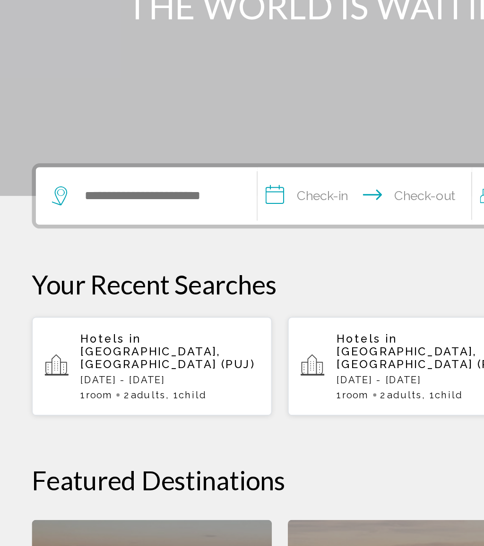
click at [128, 372] on span "Punta Cana, Dominican Republic (PUJ)" at bounding box center [99, 379] width 103 height 15
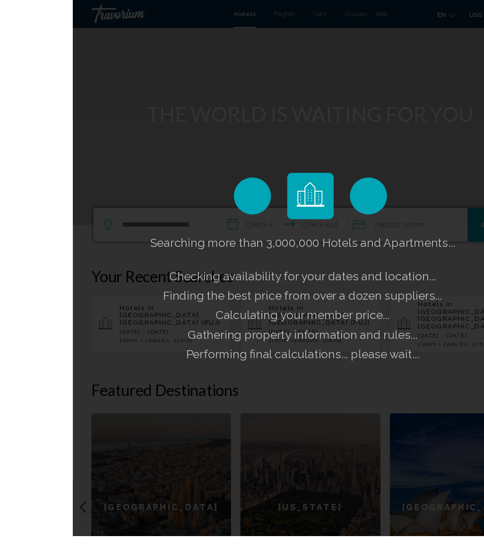
scroll to position [59, 0]
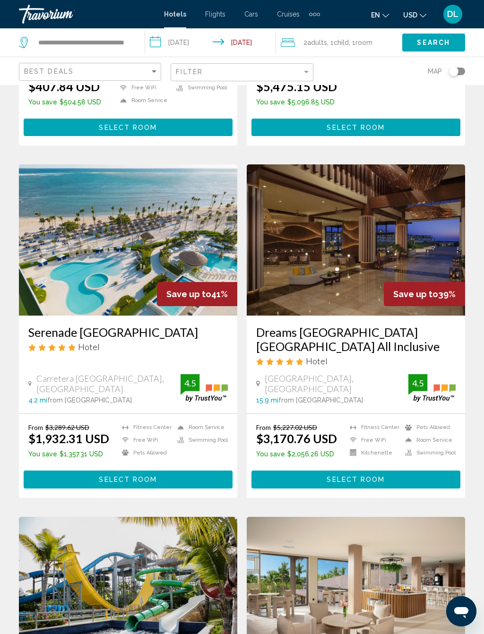
scroll to position [310, 0]
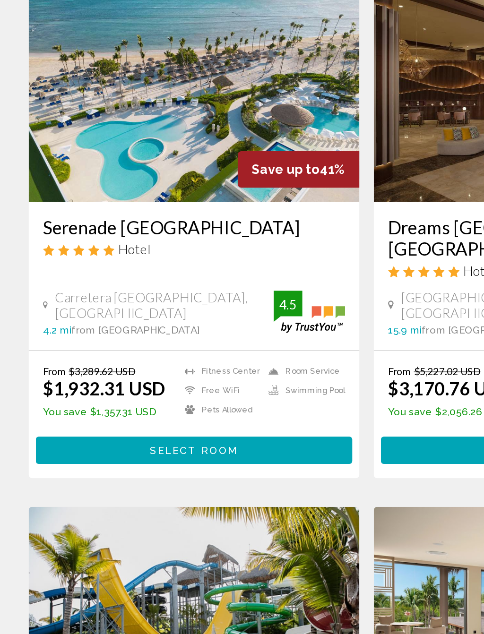
click at [164, 451] on button "Select Room" at bounding box center [128, 459] width 209 height 17
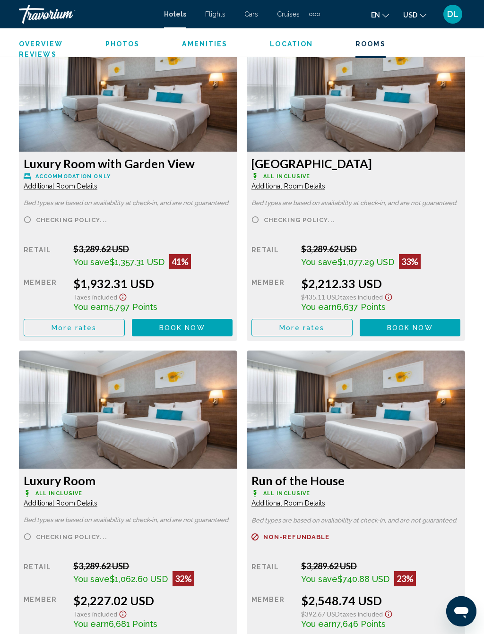
scroll to position [1607, 0]
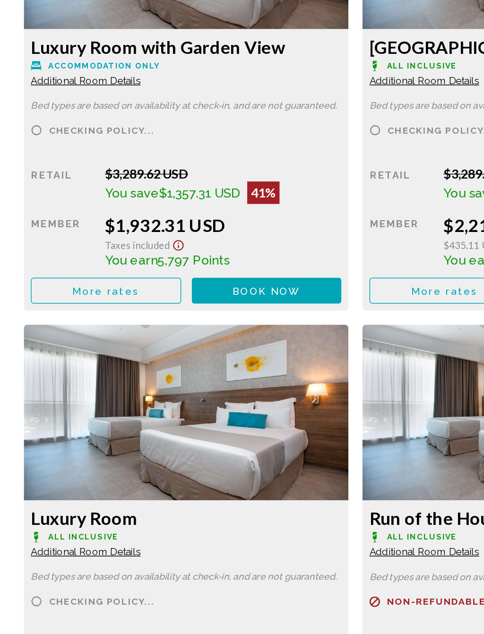
click at [91, 307] on span "More rates" at bounding box center [73, 311] width 45 height 8
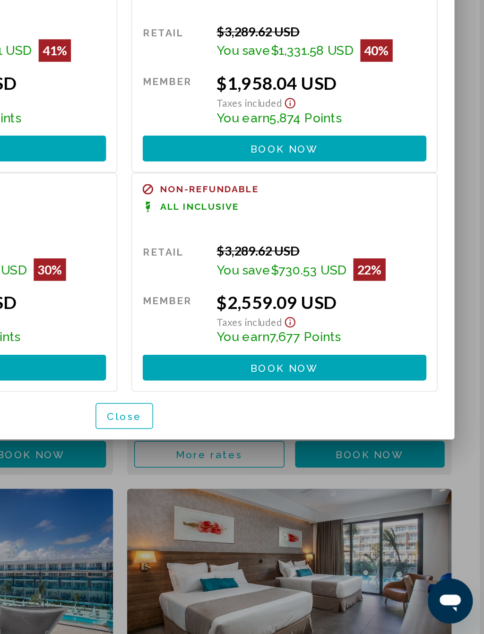
scroll to position [0, 0]
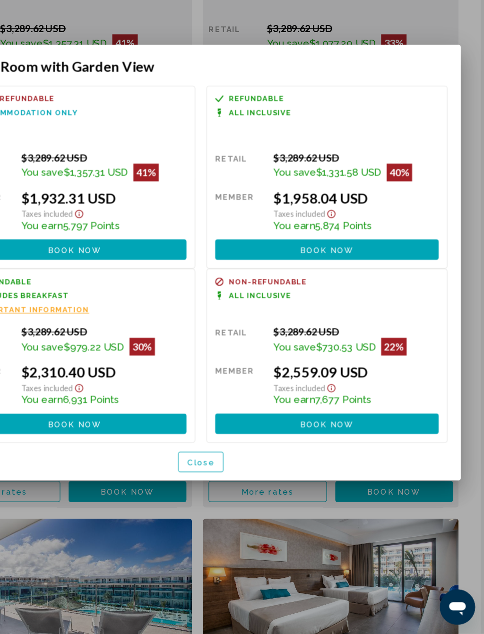
click at [301, 297] on button "Book now No longer available" at bounding box center [349, 305] width 191 height 17
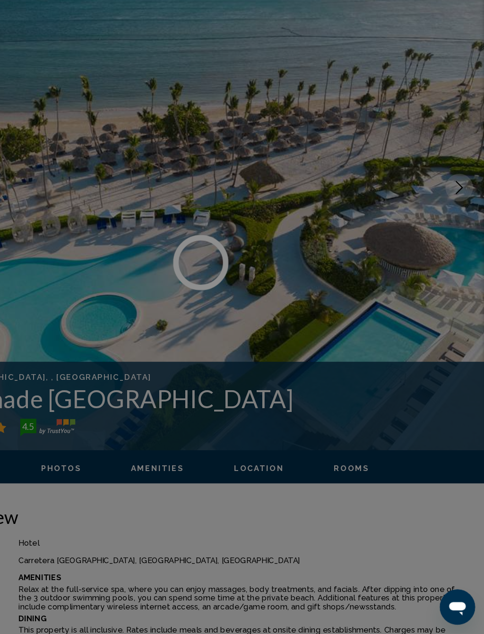
scroll to position [1630, 0]
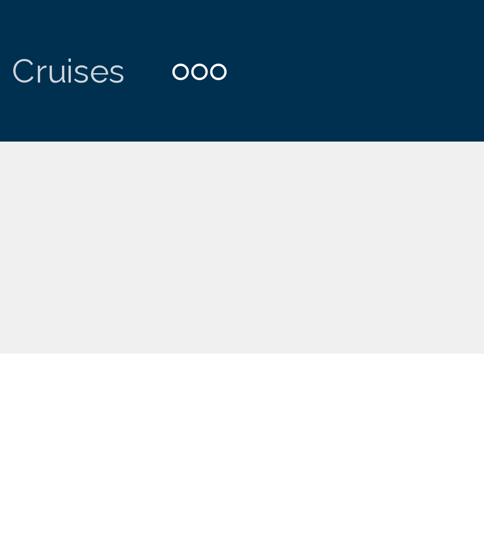
click at [309, 10] on div "Extra navigation items" at bounding box center [314, 14] width 11 height 14
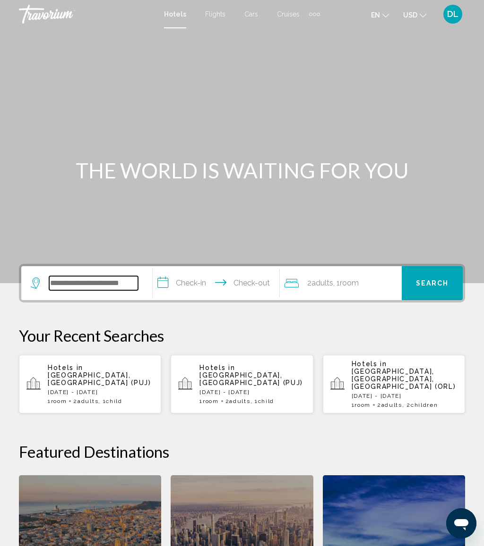
click at [87, 287] on input "Search widget" at bounding box center [93, 283] width 89 height 14
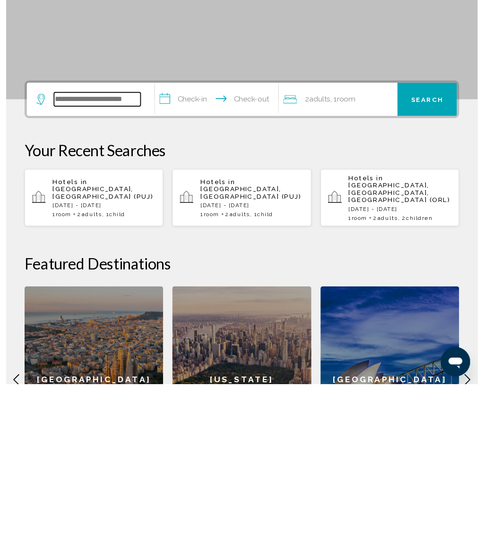
scroll to position [67, 0]
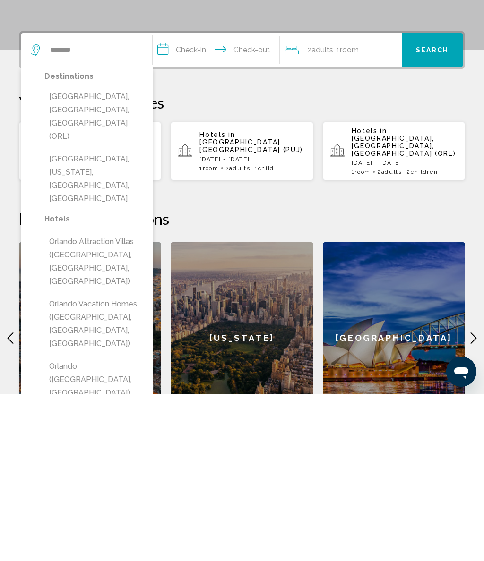
click at [126, 255] on button "Orlando, FL, United States (ORL)" at bounding box center [93, 284] width 99 height 58
type input "**********"
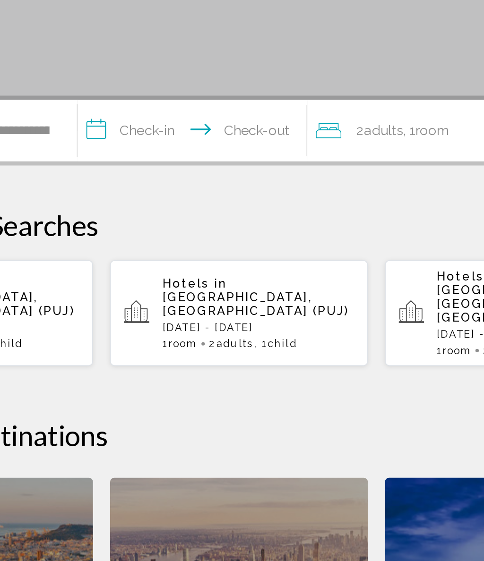
click at [311, 212] on span "Adults" at bounding box center [322, 216] width 22 height 9
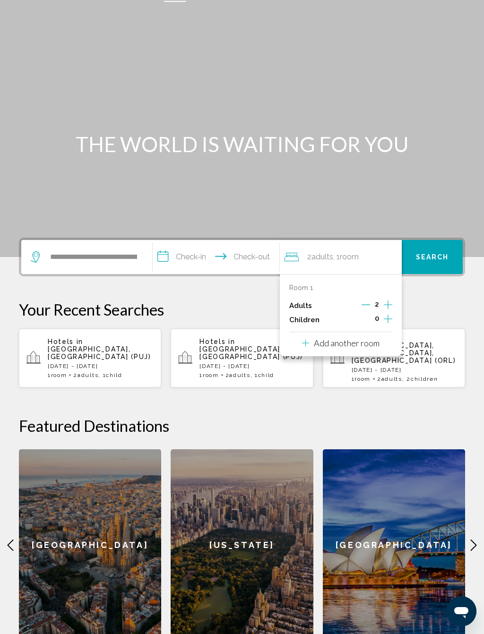
scroll to position [26, 0]
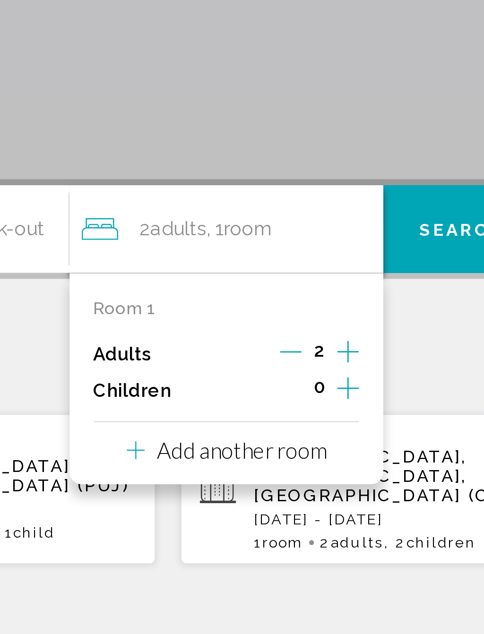
click at [314, 338] on p "Add another room" at bounding box center [347, 343] width 66 height 10
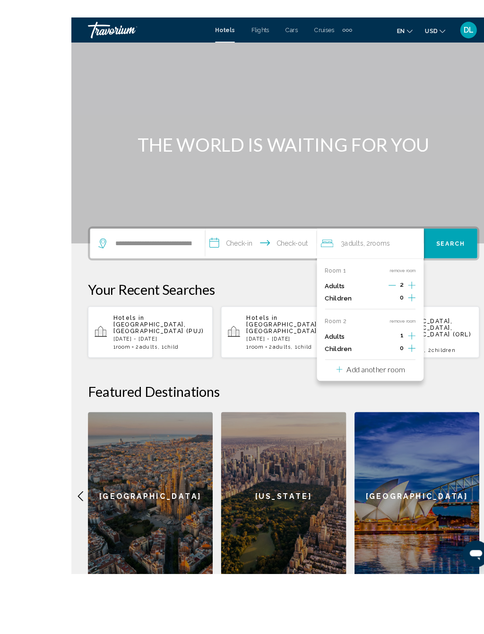
scroll to position [0, 0]
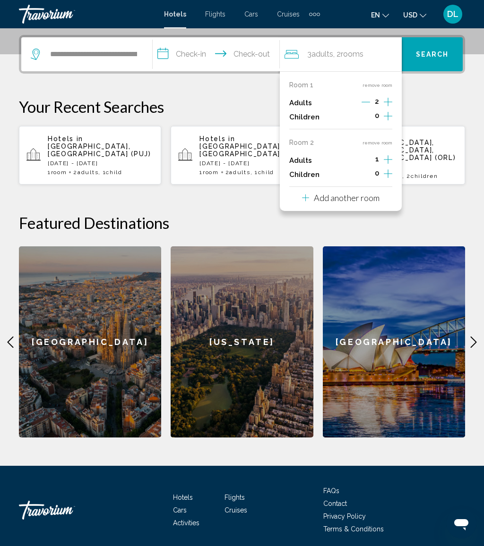
click at [374, 198] on p "Add another room" at bounding box center [347, 198] width 66 height 10
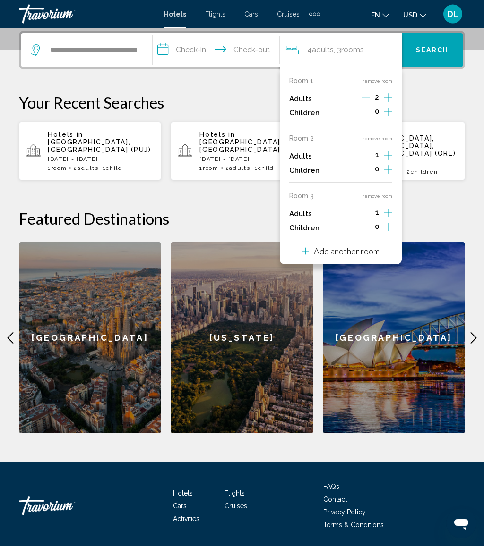
click at [352, 247] on p "Add another room" at bounding box center [347, 251] width 66 height 10
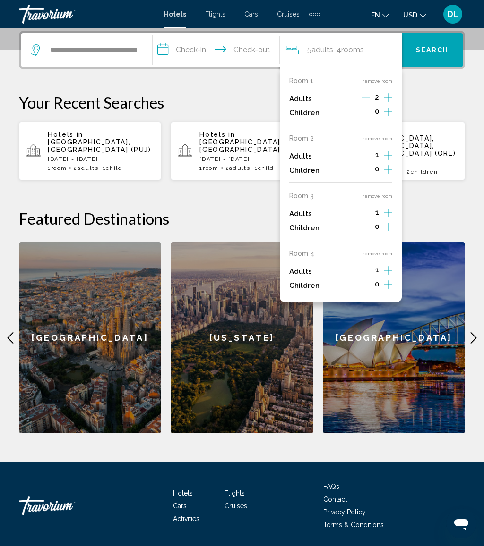
click at [391, 103] on icon "Increment adults" at bounding box center [387, 97] width 8 height 11
click at [390, 103] on icon "Increment adults" at bounding box center [387, 97] width 8 height 11
click at [391, 102] on icon "Increment adults" at bounding box center [387, 97] width 8 height 8
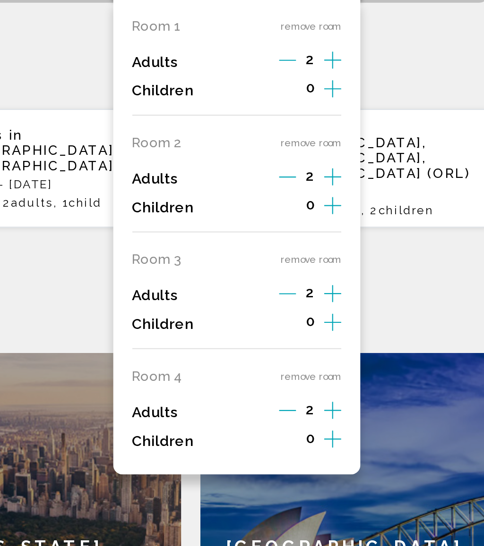
click at [383, 92] on icon "Increment adults" at bounding box center [387, 97] width 8 height 11
click at [383, 93] on icon "Increment adults" at bounding box center [387, 97] width 8 height 8
click at [362, 251] on button "remove room" at bounding box center [377, 254] width 30 height 6
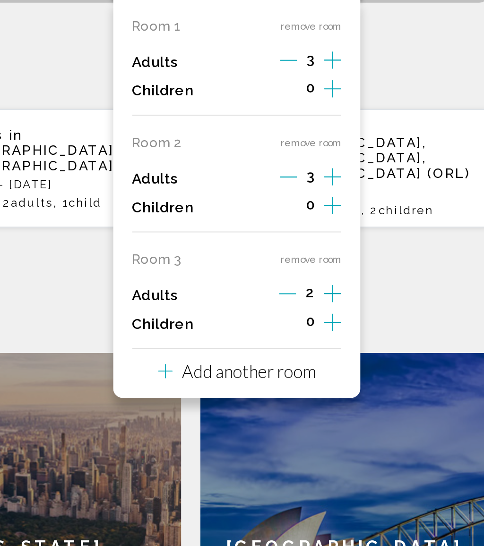
click at [383, 116] on icon "Increment children" at bounding box center [387, 112] width 8 height 8
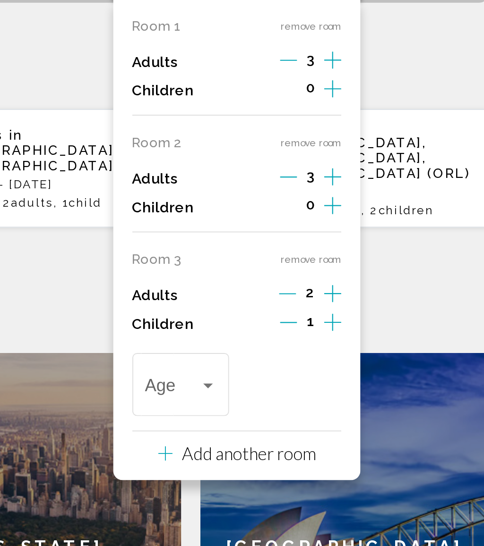
click at [295, 240] on div "Age" at bounding box center [312, 257] width 35 height 34
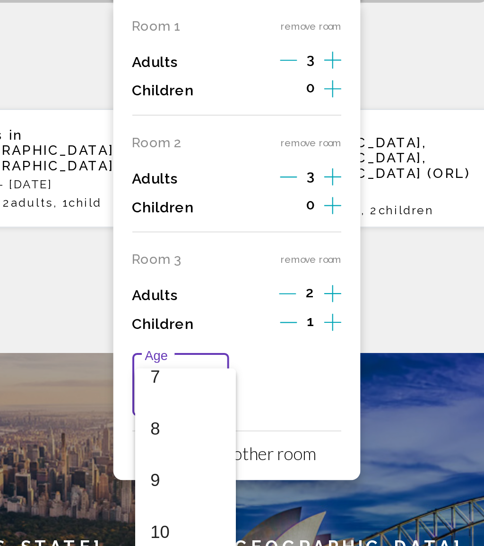
scroll to position [196, 0]
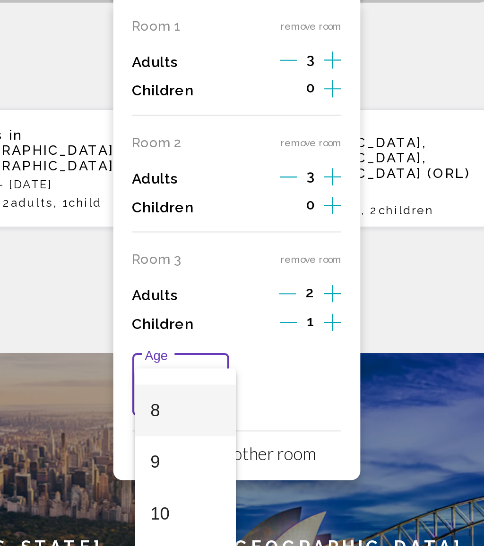
click at [298, 258] on span "8" at bounding box center [315, 270] width 34 height 25
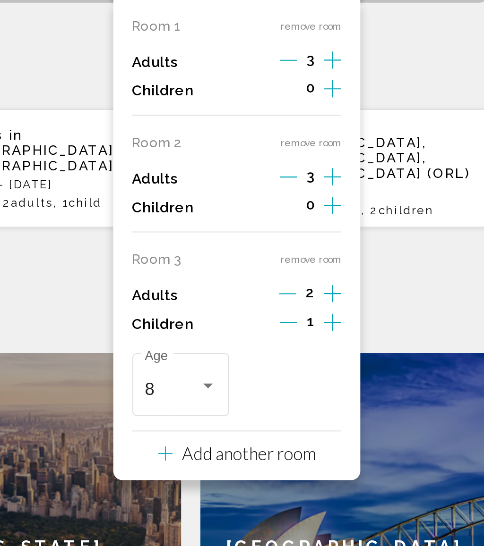
click at [383, 106] on icon "Increment children" at bounding box center [387, 111] width 8 height 11
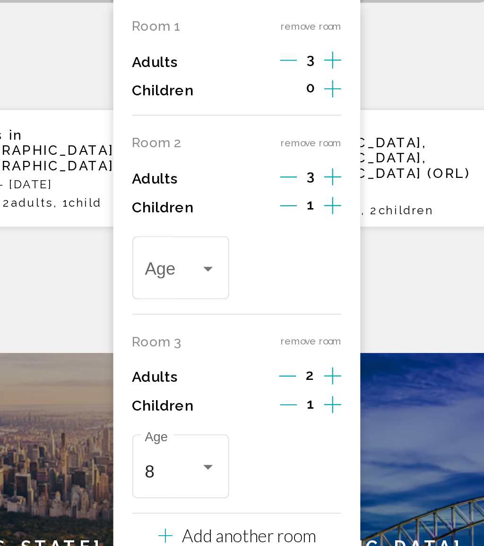
click at [322, 197] on div "Travelers: 8 adults, 2 children" at bounding box center [326, 201] width 8 height 8
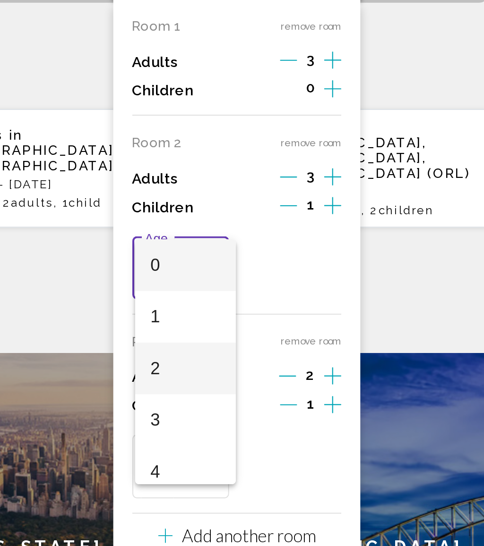
click at [298, 237] on span "2" at bounding box center [315, 249] width 34 height 25
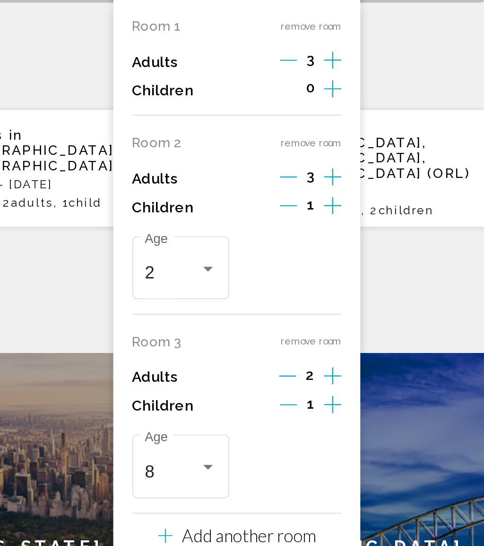
click at [383, 106] on icon "Increment children" at bounding box center [387, 111] width 8 height 11
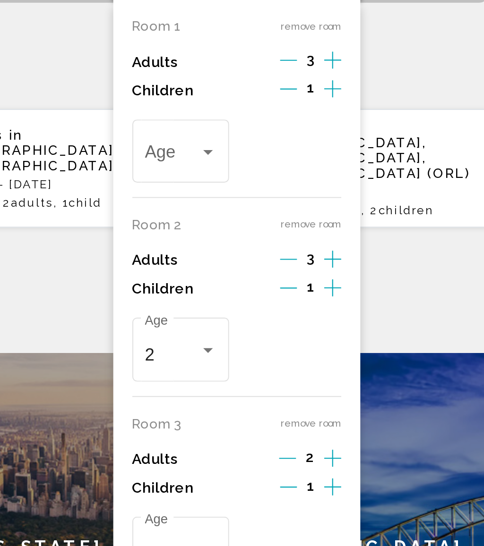
click at [295, 140] on div "Travelers: 8 adults, 3 children" at bounding box center [312, 144] width 35 height 9
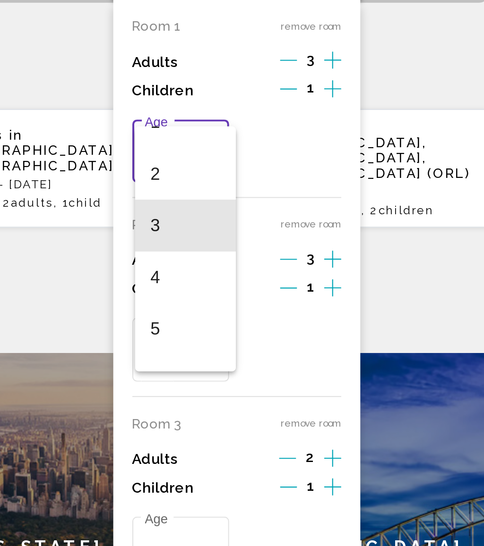
scroll to position [42, 0]
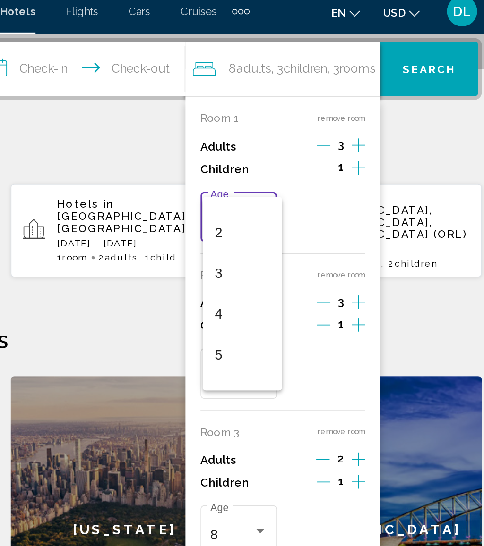
click at [298, 165] on span "3" at bounding box center [315, 177] width 34 height 25
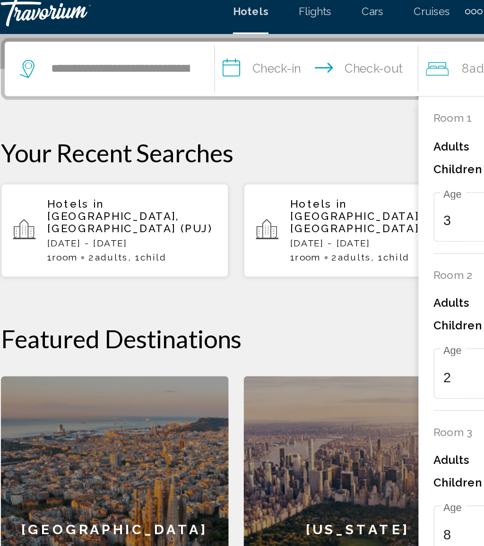
click at [169, 46] on input "**********" at bounding box center [218, 51] width 130 height 37
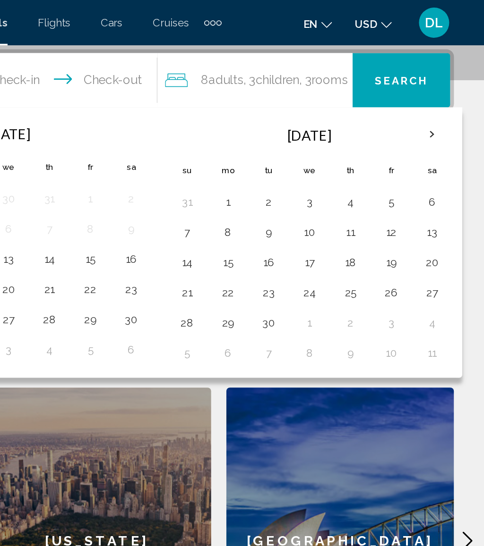
click at [438, 83] on th "Next month" at bounding box center [450, 84] width 25 height 21
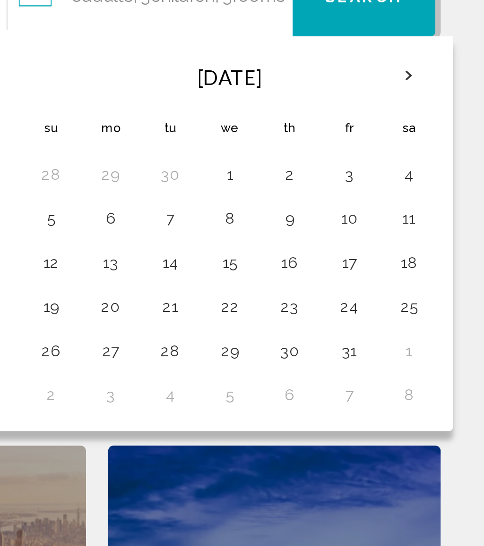
click at [392, 138] on button "9" at bounding box center [399, 144] width 15 height 13
click at [290, 157] on button "12" at bounding box center [297, 163] width 15 height 13
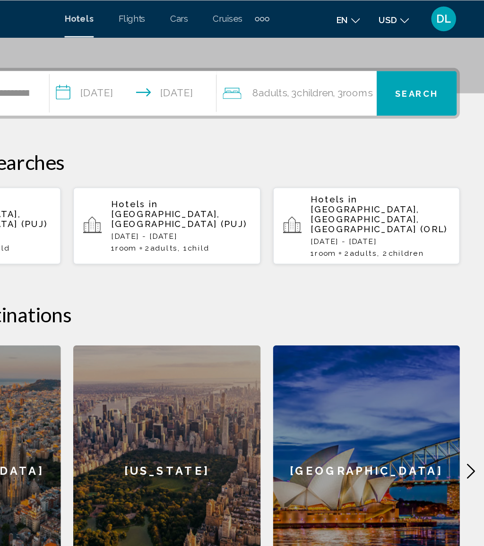
scroll to position [212, 0]
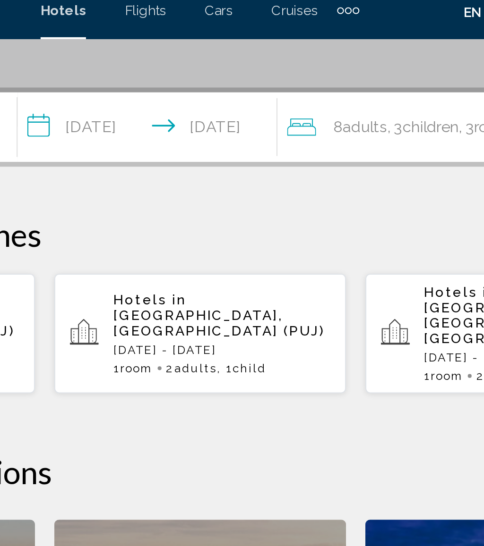
click at [153, 59] on input "**********" at bounding box center [218, 72] width 130 height 37
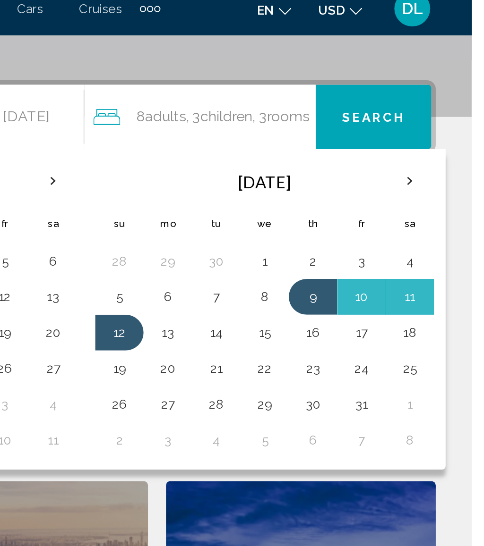
scroll to position [159, 0]
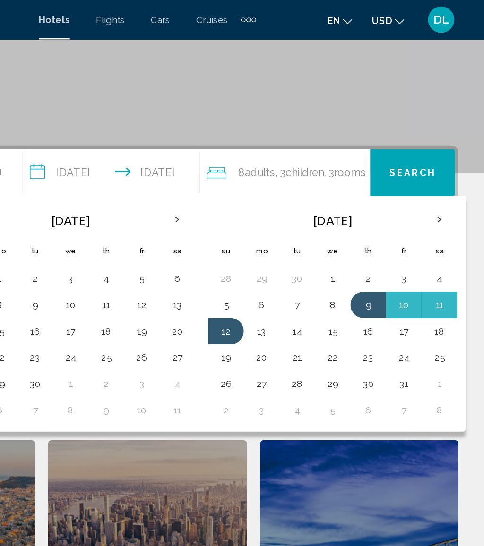
click at [418, 242] on button "17" at bounding box center [425, 237] width 15 height 13
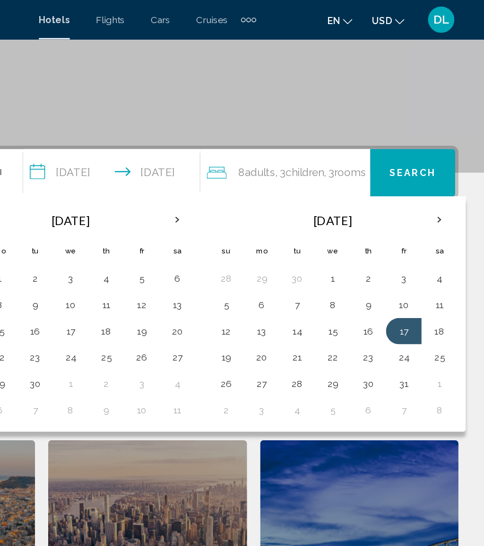
click at [316, 255] on button "20" at bounding box center [323, 256] width 15 height 13
type input "**********"
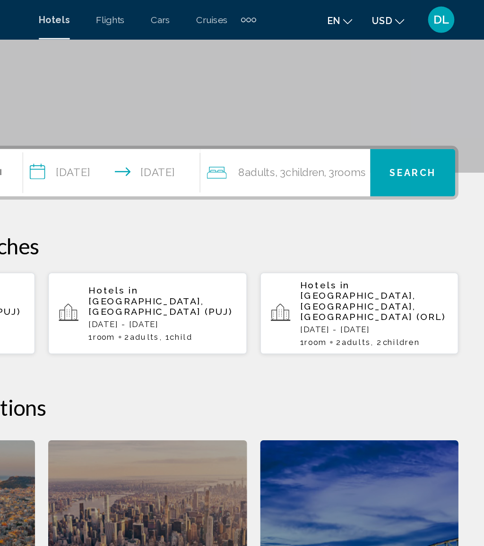
click at [416, 125] on span "Search" at bounding box center [432, 125] width 33 height 8
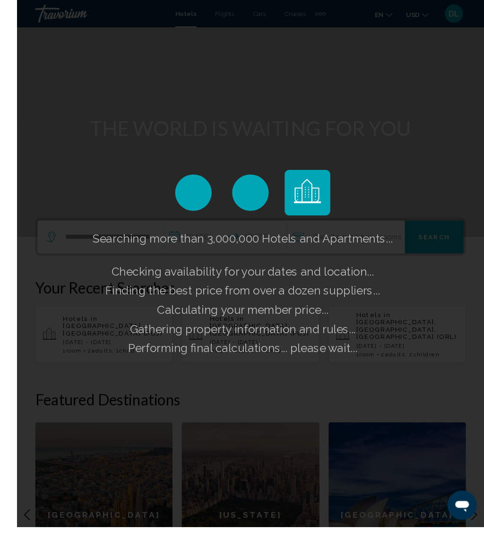
scroll to position [76, 0]
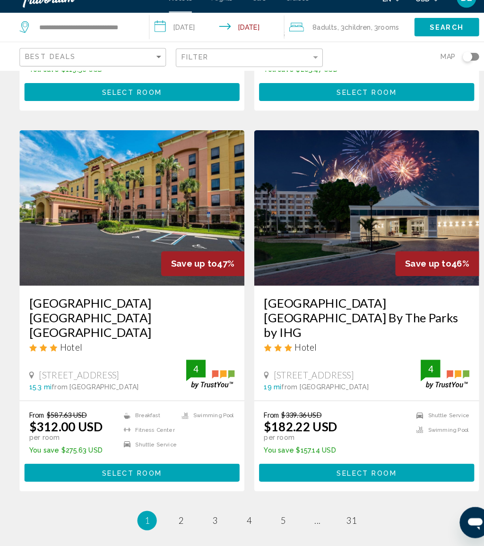
scroll to position [1831, 0]
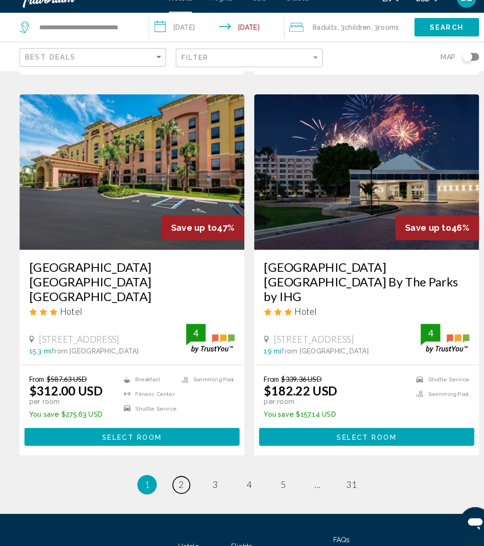
click at [181, 479] on link "page 2" at bounding box center [176, 487] width 17 height 17
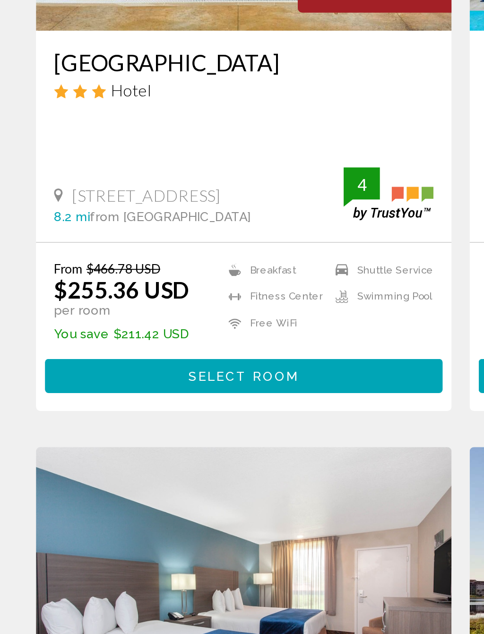
click at [156, 447] on span "Select Room" at bounding box center [128, 451] width 58 height 8
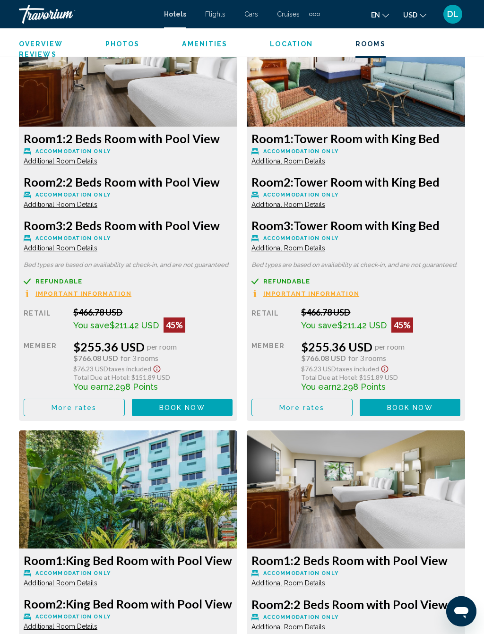
scroll to position [1646, 0]
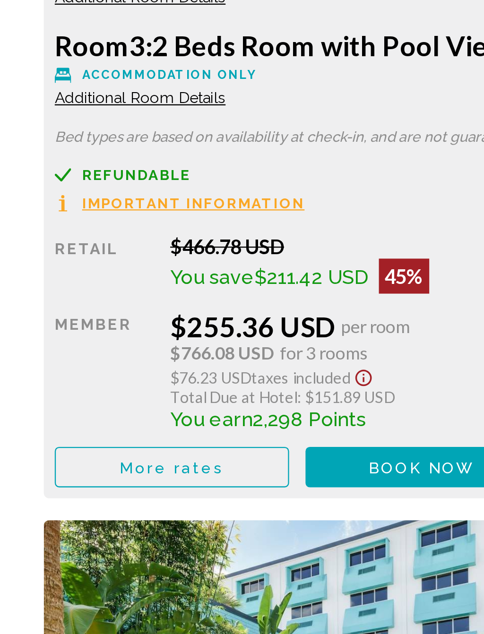
click at [178, 373] on span "Book now" at bounding box center [182, 377] width 46 height 8
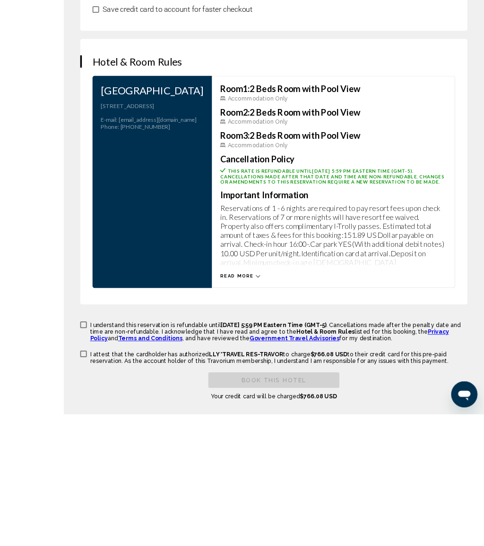
scroll to position [1671, 0]
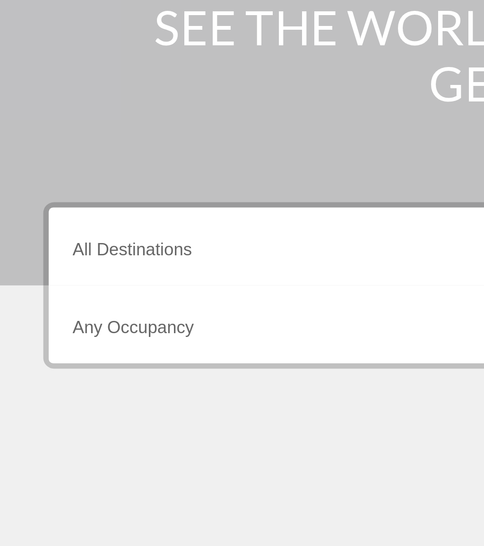
click at [104, 265] on input "Destination All Destinations" at bounding box center [134, 269] width 204 height 8
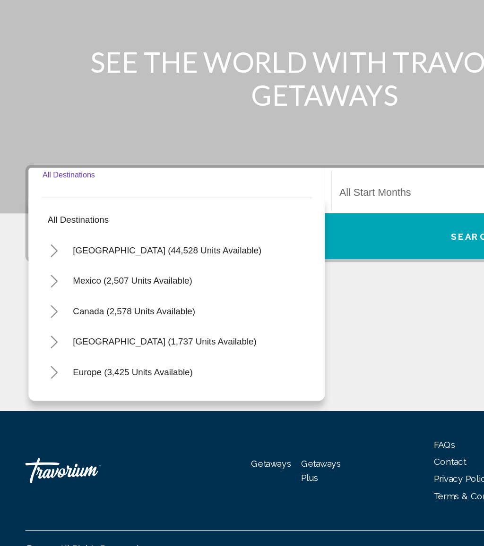
click at [303, 252] on div "Start Month All Start Months" at bounding box center [355, 267] width 204 height 30
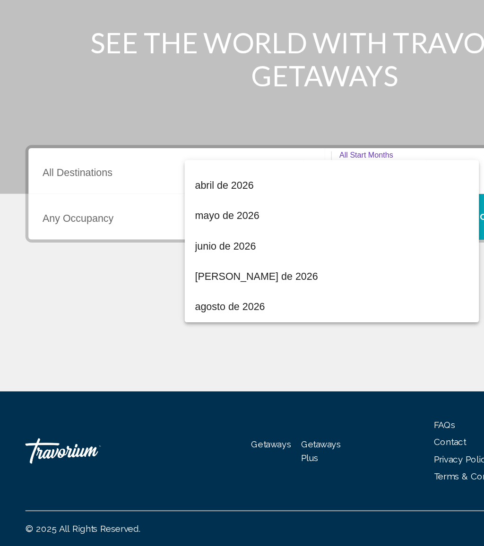
scroll to position [196, 0]
click at [102, 163] on div at bounding box center [242, 273] width 484 height 546
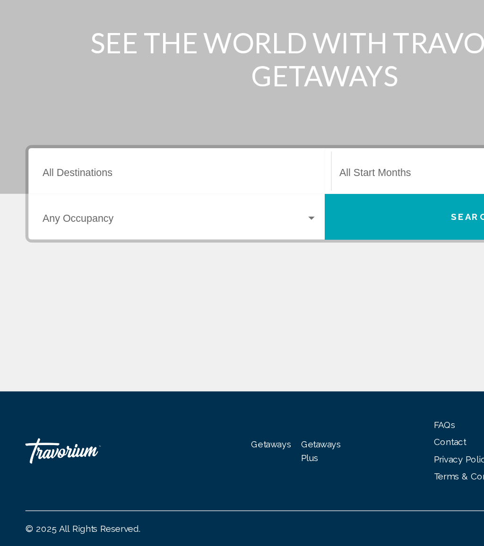
click at [131, 299] on span "Search widget" at bounding box center [130, 303] width 196 height 8
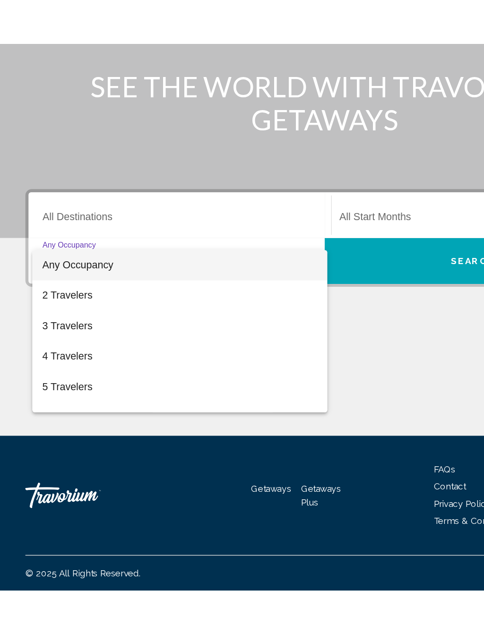
scroll to position [0, 0]
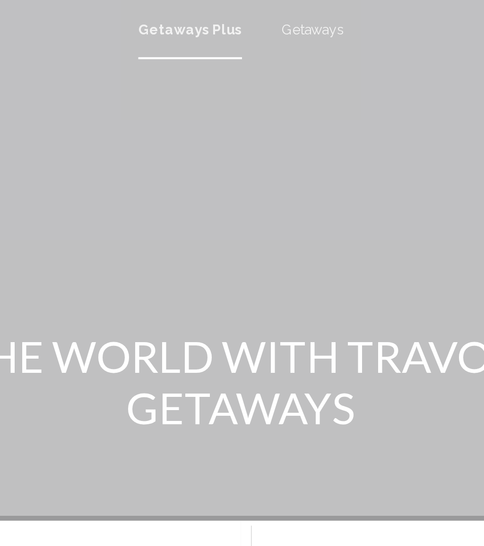
click at [153, 14] on div at bounding box center [242, 273] width 484 height 546
click at [261, 13] on span "Getaways" at bounding box center [276, 14] width 30 height 8
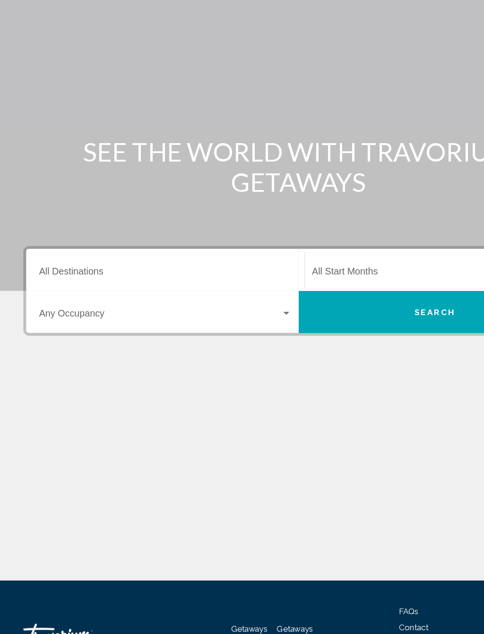
click at [152, 252] on div "Destination All Destinations" at bounding box center [134, 267] width 204 height 30
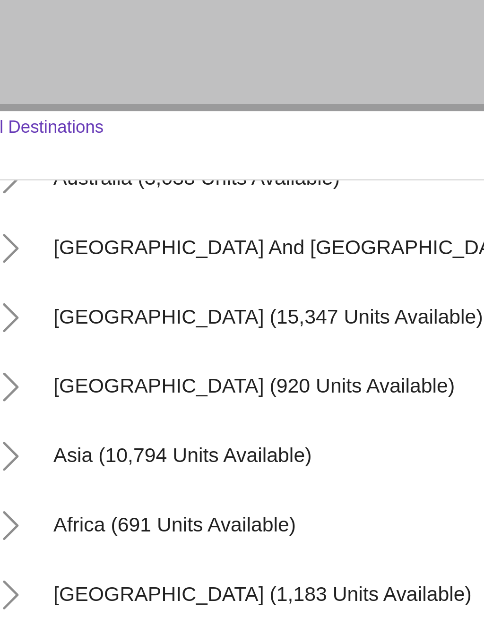
scroll to position [153, 0]
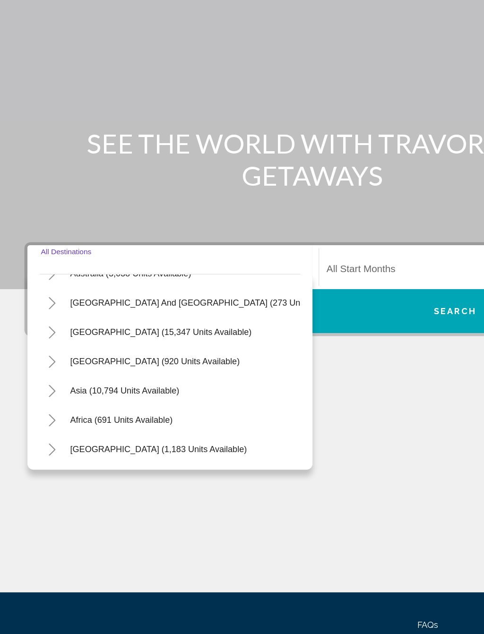
click at [319, 252] on div "Start Month All Start Months" at bounding box center [355, 267] width 204 height 30
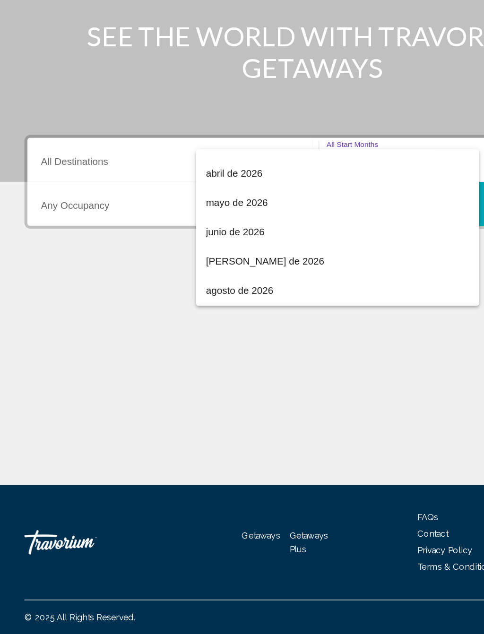
scroll to position [196, 0]
click at [112, 151] on div at bounding box center [242, 317] width 484 height 634
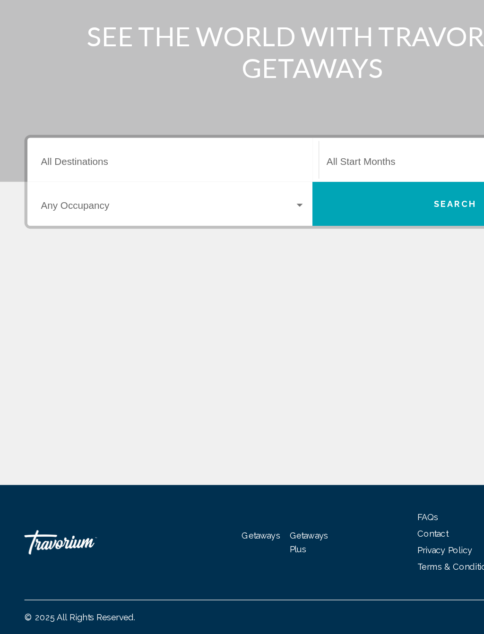
click at [127, 299] on span "Search widget" at bounding box center [130, 303] width 196 height 8
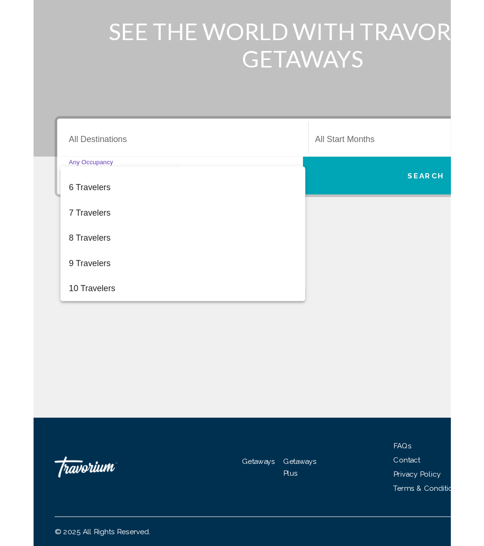
scroll to position [0, 0]
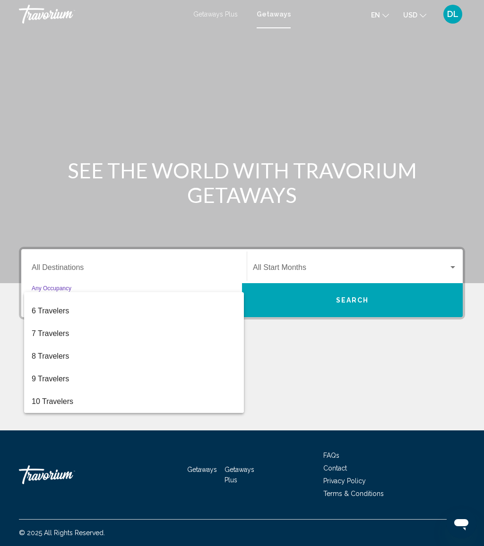
click at [170, 267] on div at bounding box center [242, 273] width 484 height 546
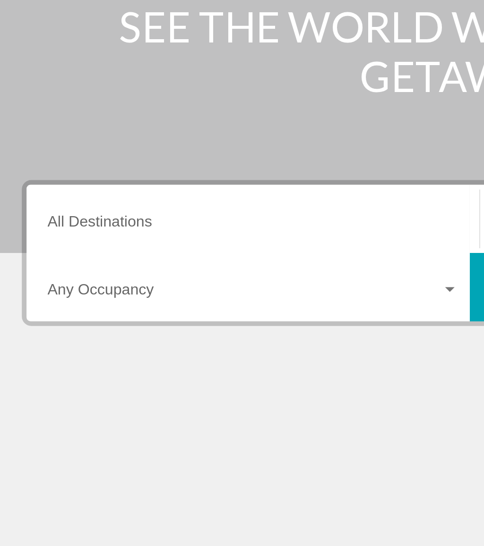
click at [112, 265] on input "Destination All Destinations" at bounding box center [134, 269] width 204 height 8
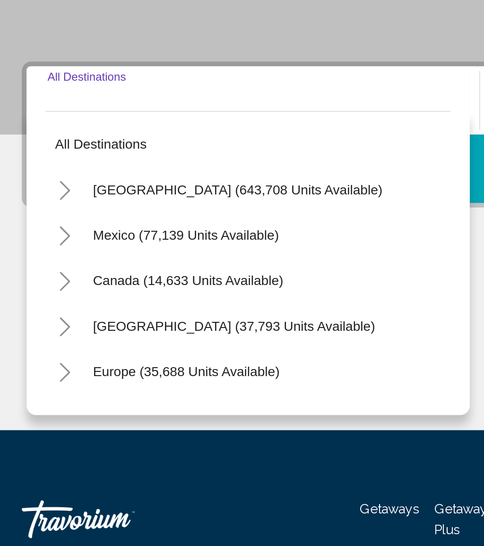
click at [38, 306] on icon "Toggle United States (643,708 units available)" at bounding box center [40, 310] width 5 height 9
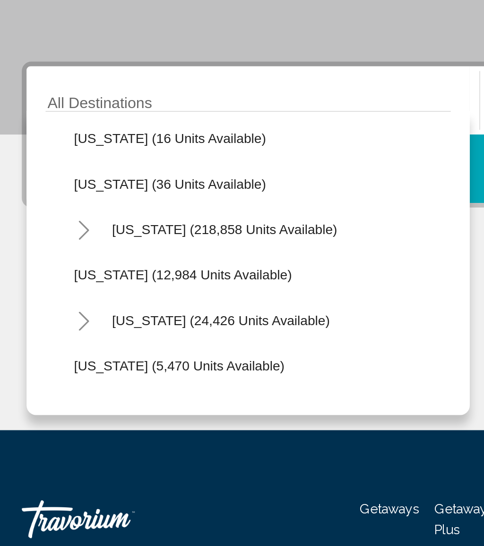
scroll to position [162, 0]
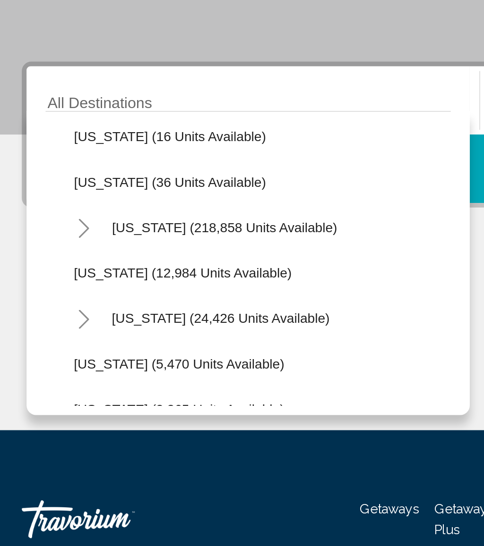
click at [126, 326] on span "[US_STATE] (218,858 units available)" at bounding box center [120, 330] width 112 height 8
type input "**********"
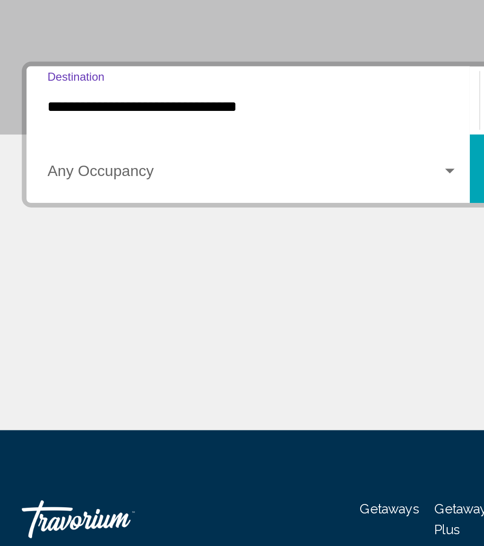
click at [122, 299] on span "Search widget" at bounding box center [130, 303] width 196 height 8
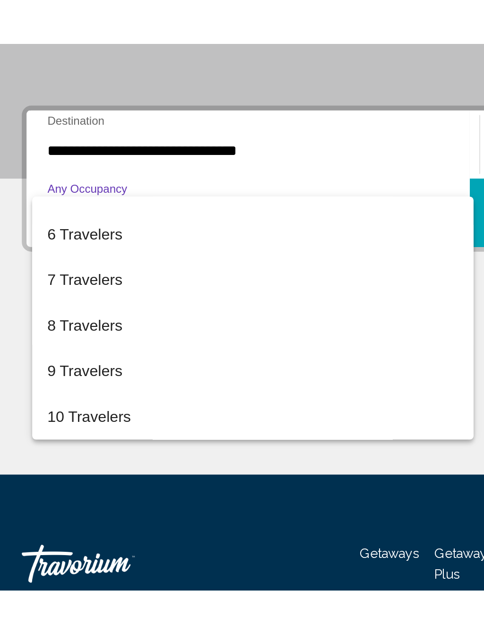
scroll to position [106, 0]
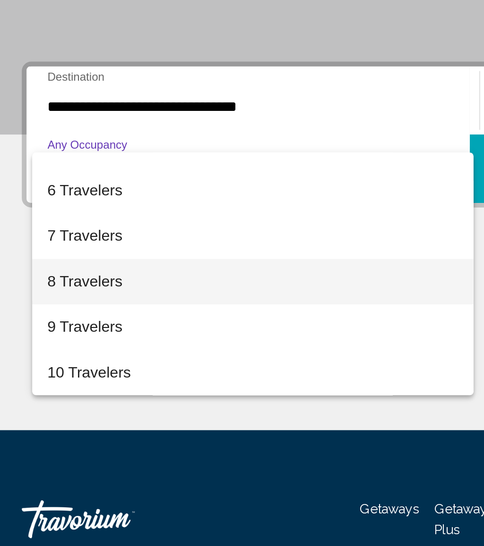
click at [93, 345] on span "8 Travelers" at bounding box center [134, 356] width 204 height 23
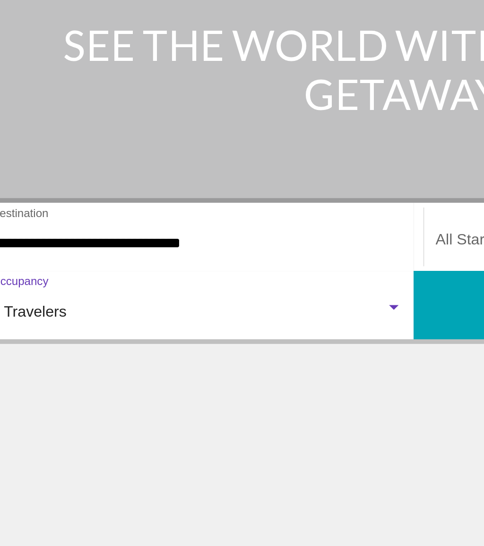
click at [253, 265] on span "Search widget" at bounding box center [350, 269] width 195 height 8
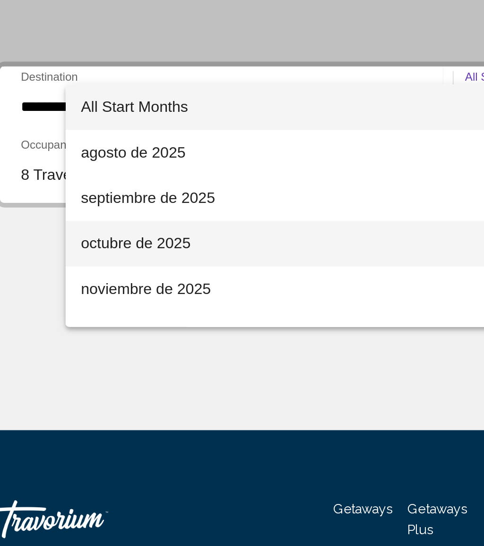
click at [104, 326] on span "octubre de 2025" at bounding box center [163, 337] width 204 height 23
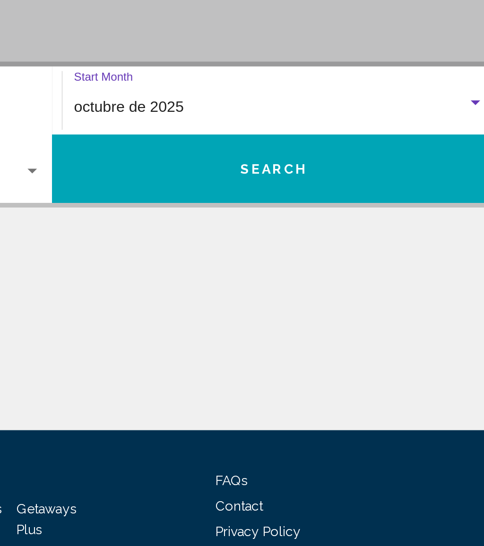
click at [242, 283] on button "Search" at bounding box center [352, 300] width 221 height 34
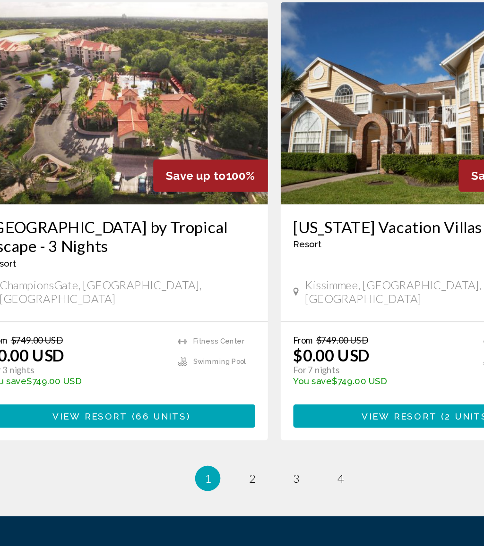
scroll to position [1722, 0]
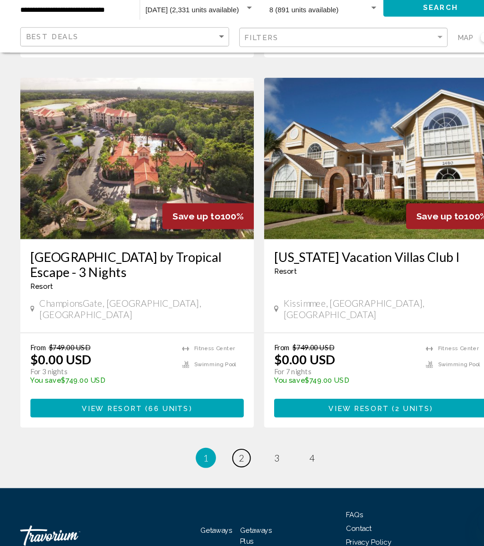
click at [229, 456] on link "page 2" at bounding box center [225, 464] width 17 height 17
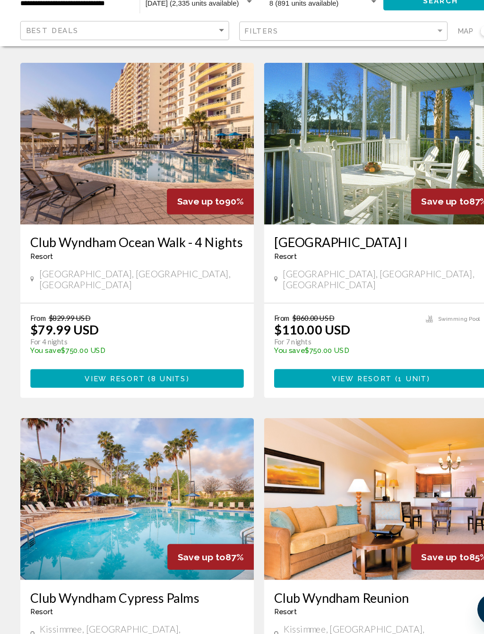
scroll to position [1052, 0]
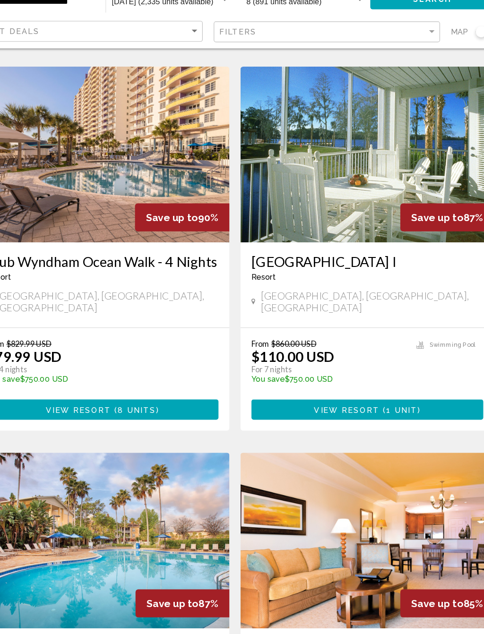
click at [372, 392] on span "1 unit" at bounding box center [385, 396] width 27 height 8
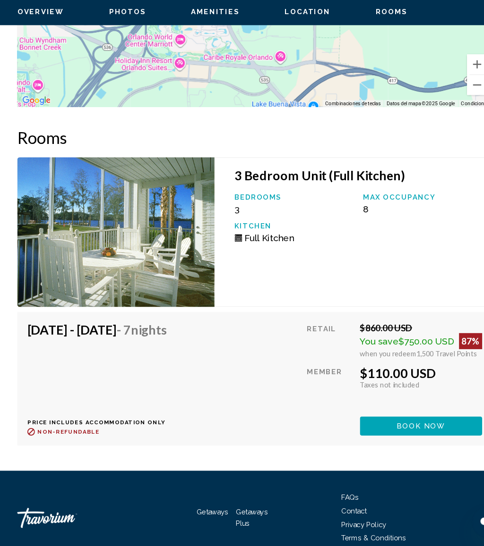
scroll to position [1741, 0]
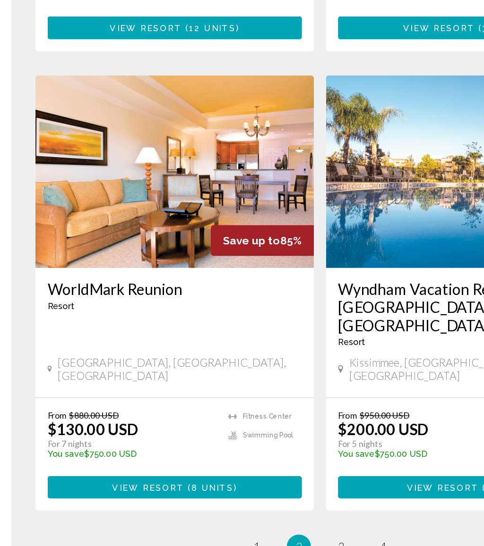
scroll to position [1695, 0]
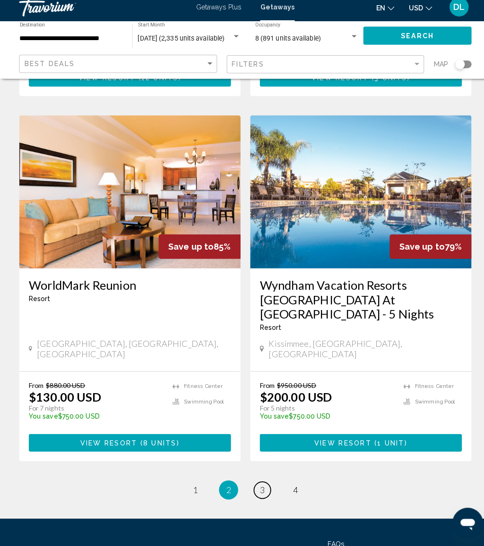
click at [259, 486] on span "3" at bounding box center [258, 491] width 5 height 10
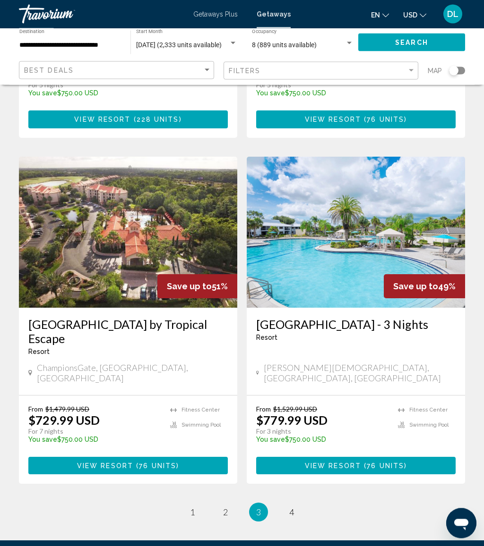
scroll to position [1675, 0]
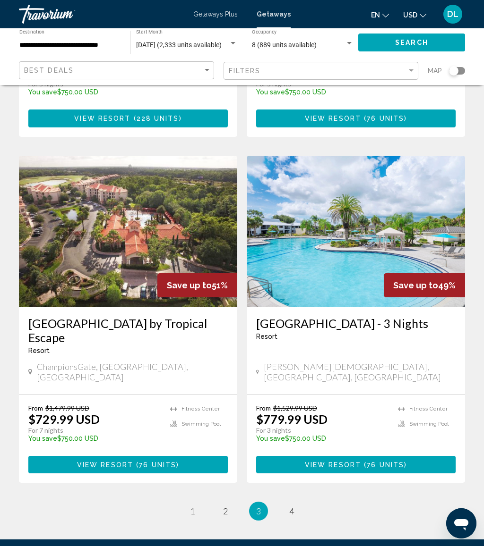
click at [282, 502] on ul "3 / 4 page 1 page 2 You're on page 3 page 4" at bounding box center [242, 511] width 446 height 19
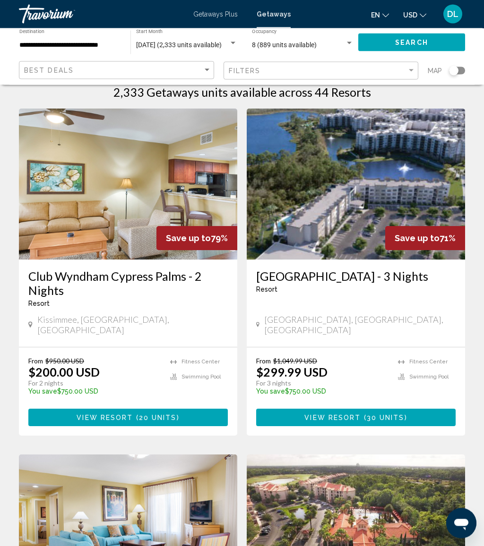
scroll to position [0, 0]
